Goal: Task Accomplishment & Management: Complete application form

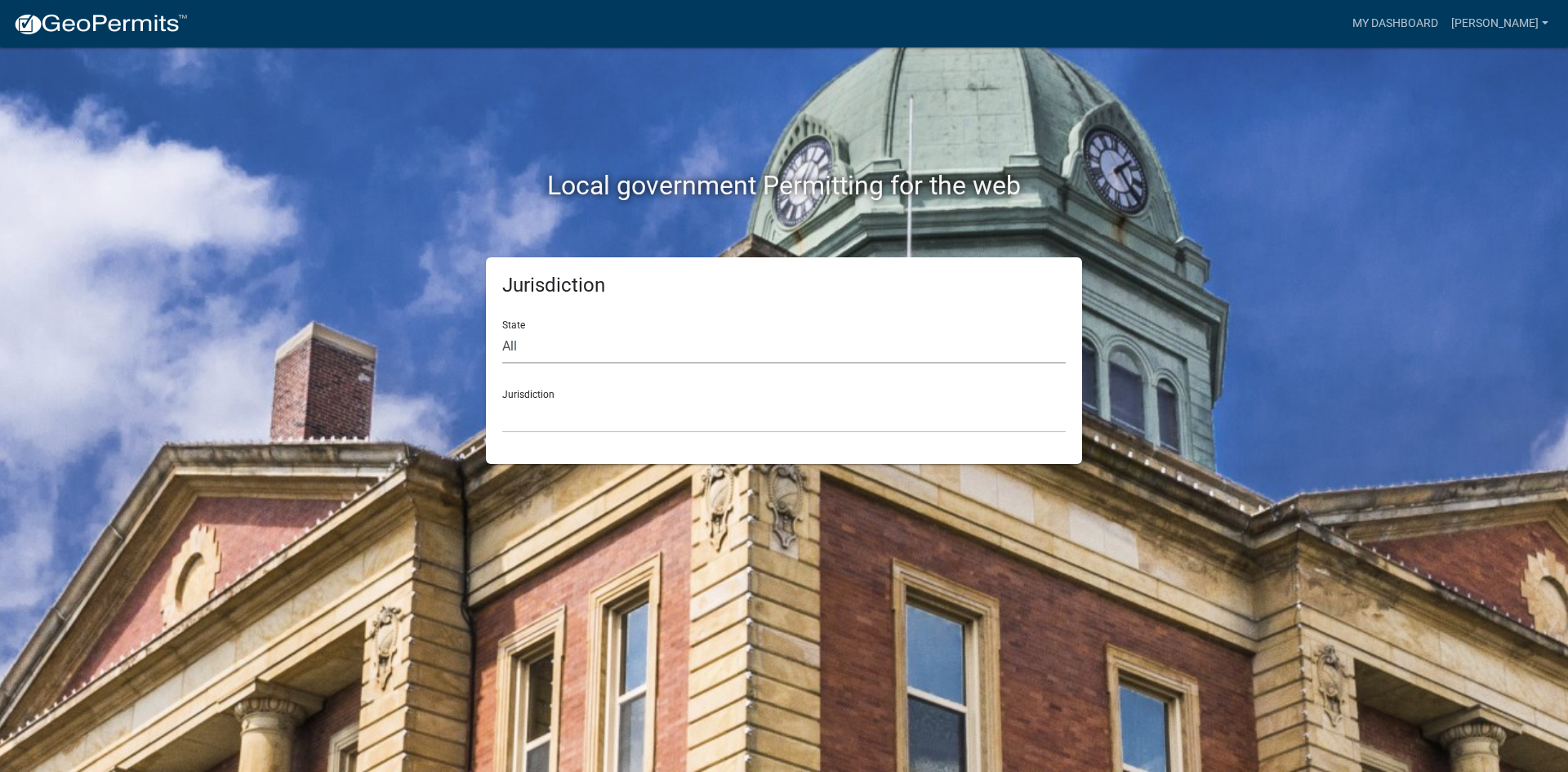
click at [605, 341] on select "All [US_STATE] [US_STATE] [US_STATE] [US_STATE] [US_STATE] [US_STATE] [US_STATE…" at bounding box center [784, 346] width 563 height 34
select select "[US_STATE]"
click at [502, 330] on select "All [US_STATE] [US_STATE] [US_STATE] [US_STATE] [US_STATE] [US_STATE] [US_STATE…" at bounding box center [784, 346] width 563 height 34
click at [583, 411] on select "[GEOGRAPHIC_DATA], [US_STATE][PERSON_NAME][GEOGRAPHIC_DATA], [US_STATE][PERSON_…" at bounding box center [784, 416] width 563 height 34
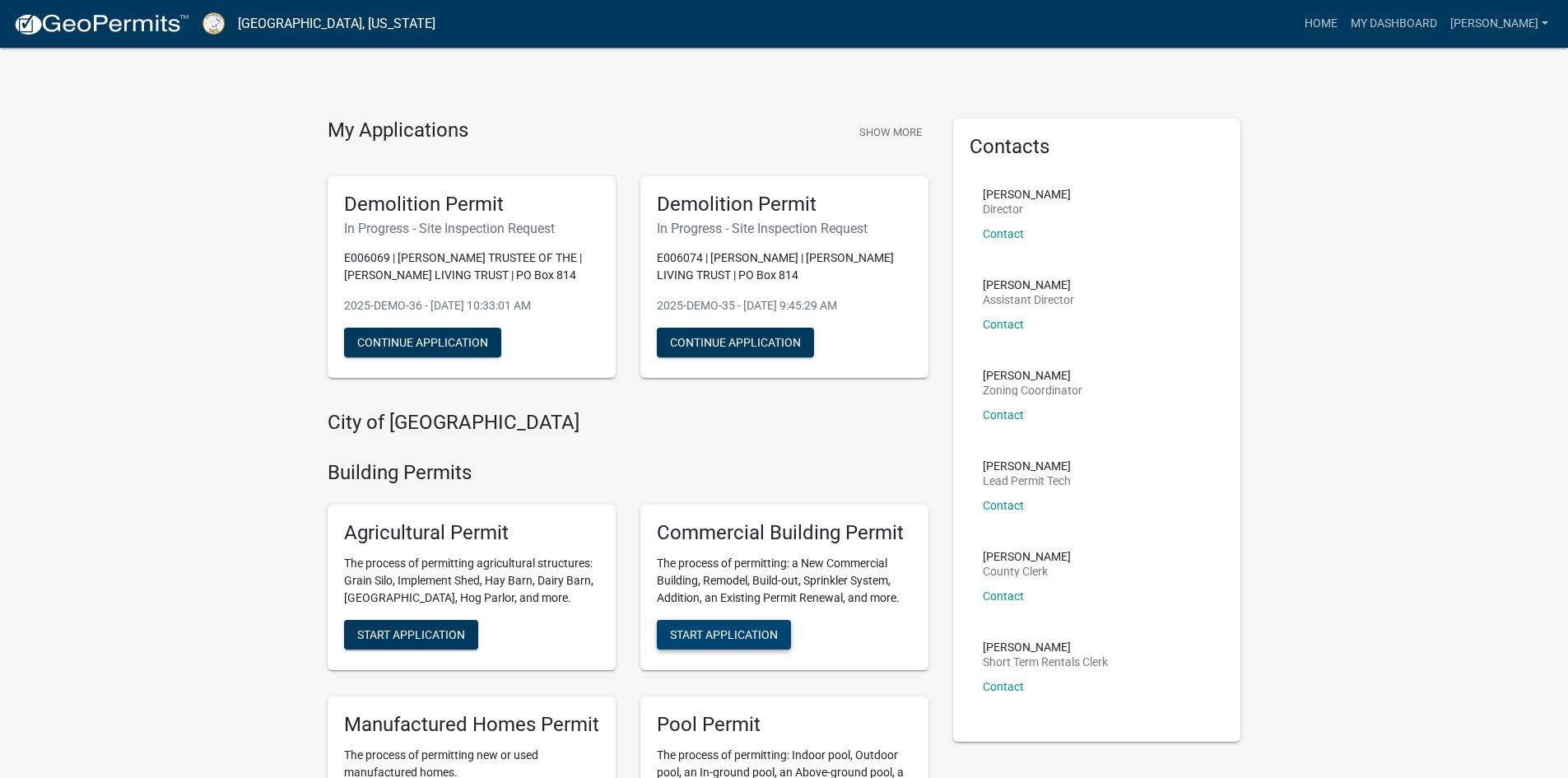
click at [765, 640] on span "Start Application" at bounding box center [724, 634] width 108 height 13
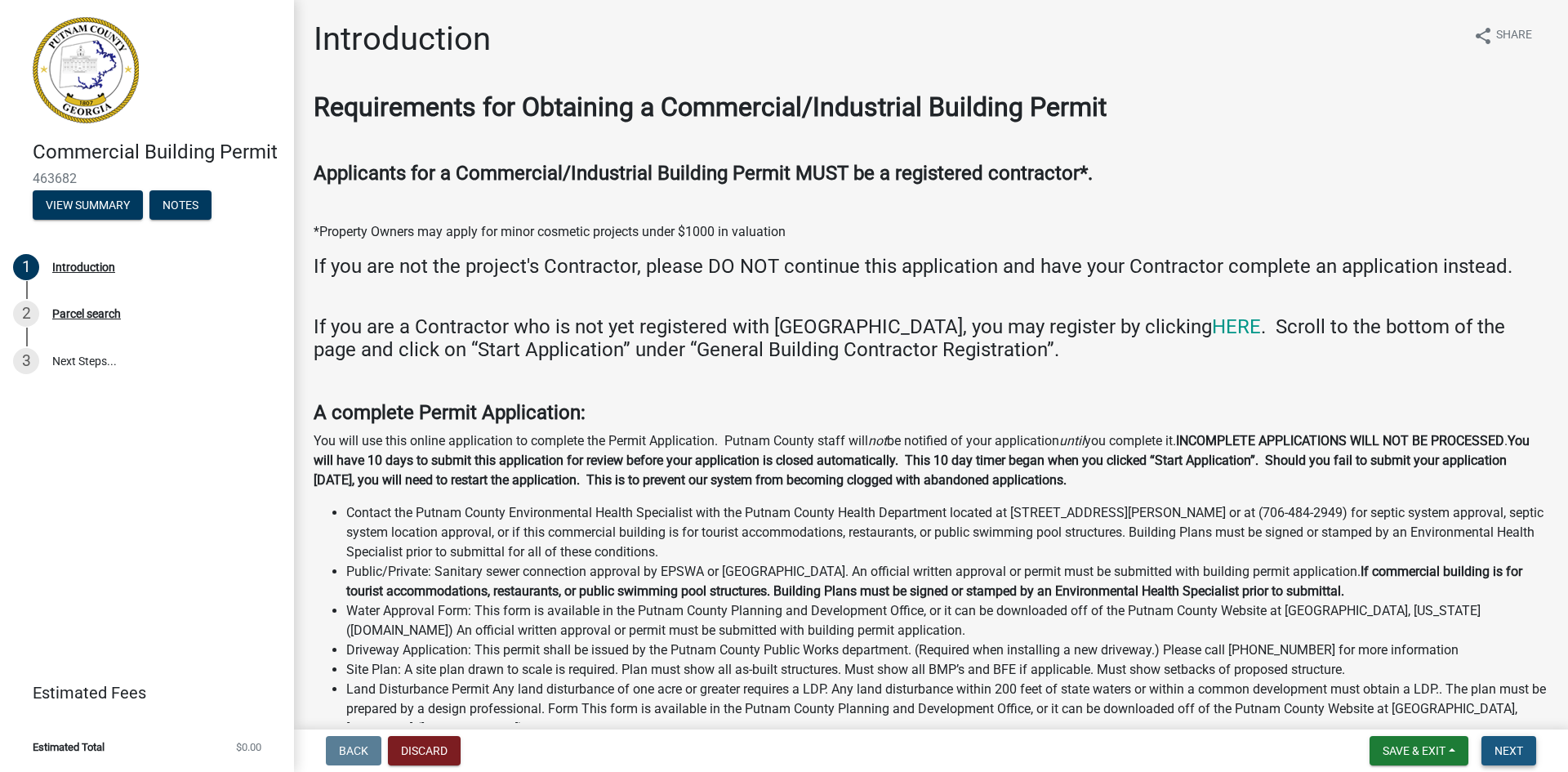
click at [1514, 752] on span "Next" at bounding box center [1509, 750] width 29 height 13
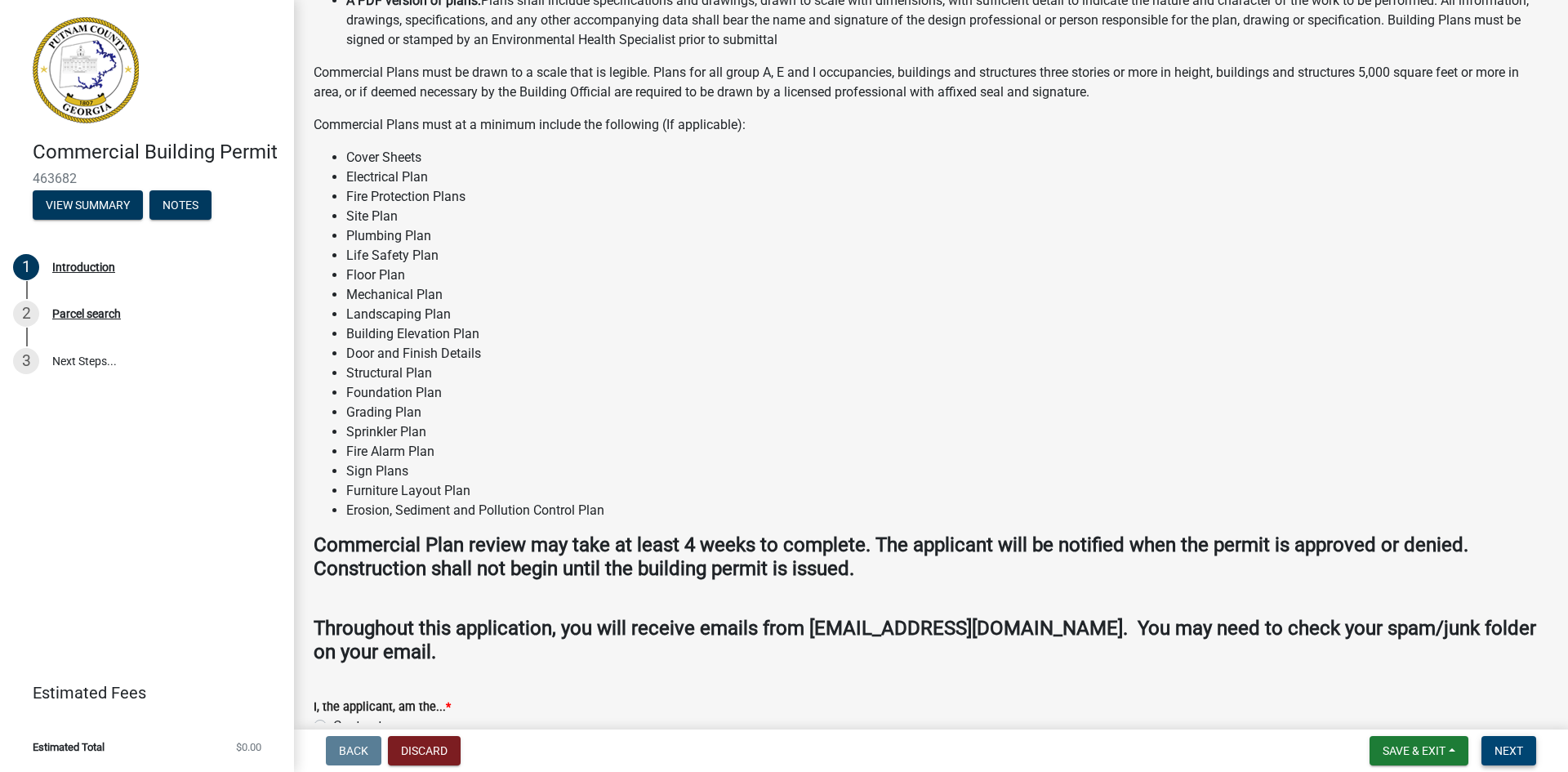
scroll to position [784, 0]
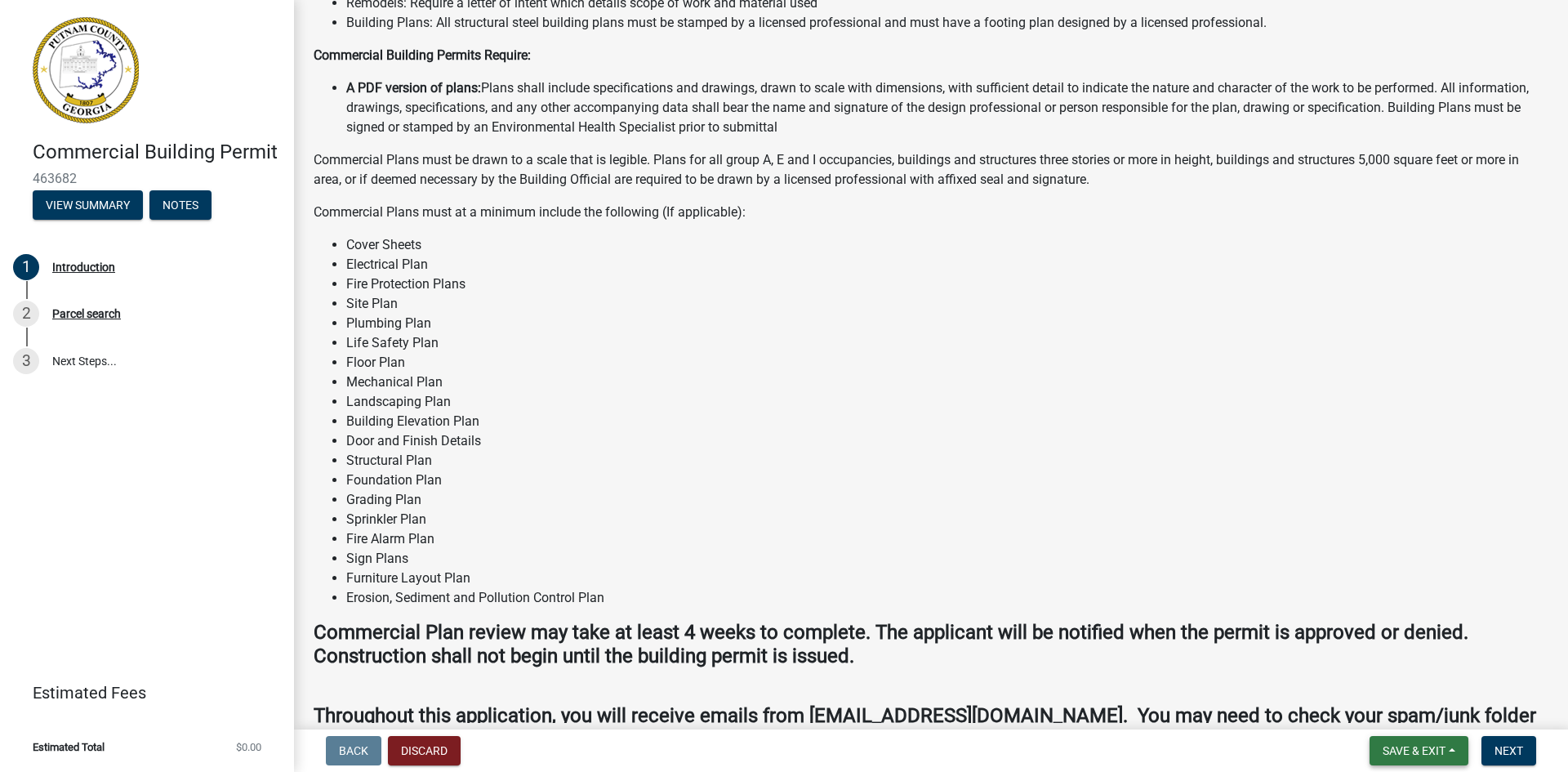
click at [1409, 748] on span "Save & Exit" at bounding box center [1413, 750] width 63 height 13
click at [1396, 705] on button "Save & Exit" at bounding box center [1403, 708] width 130 height 39
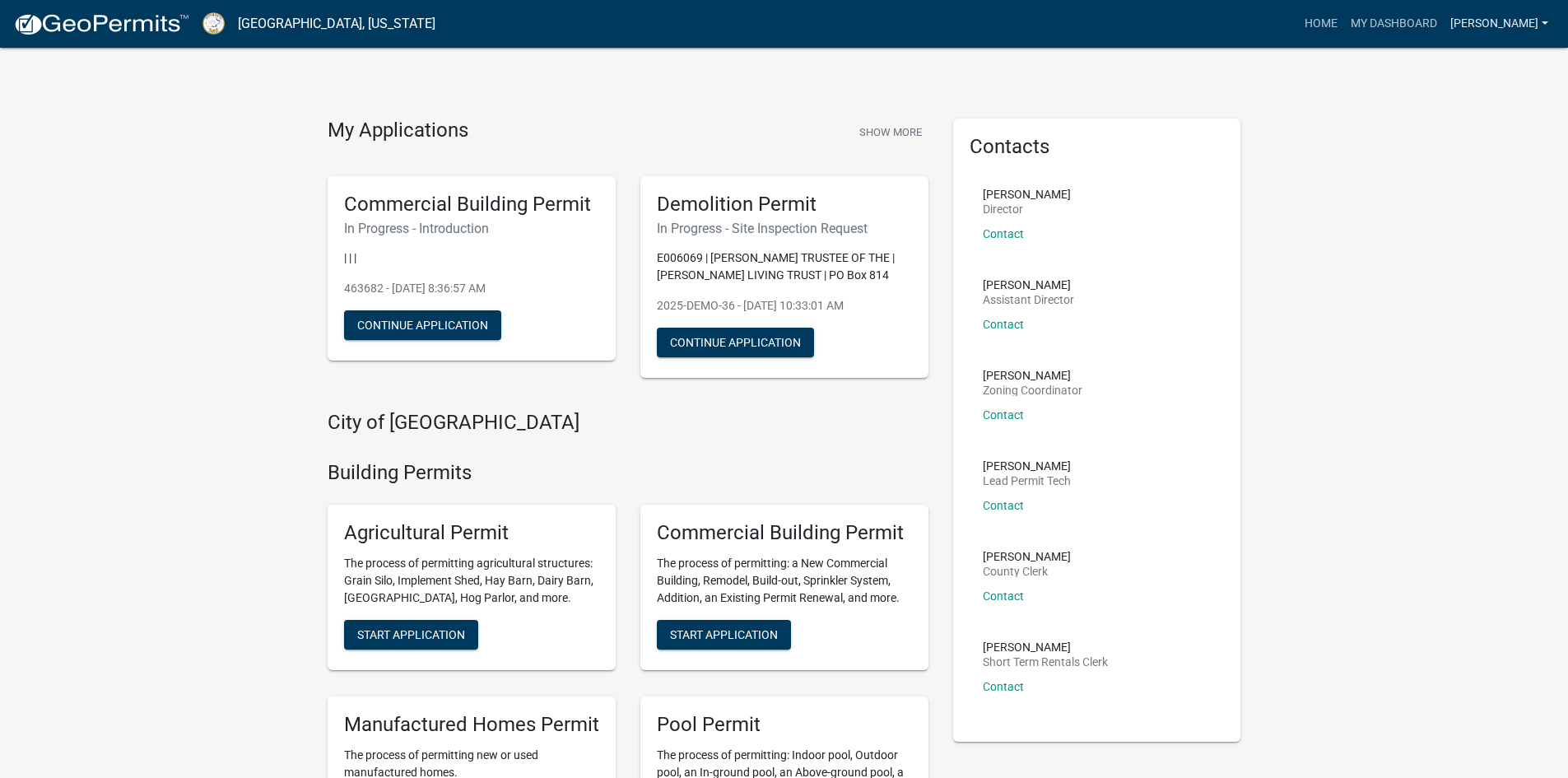
click at [1545, 22] on link "[PERSON_NAME]" at bounding box center [1500, 24] width 111 height 31
click at [1484, 122] on link "Logout" at bounding box center [1489, 121] width 132 height 39
